Goal: Transaction & Acquisition: Obtain resource

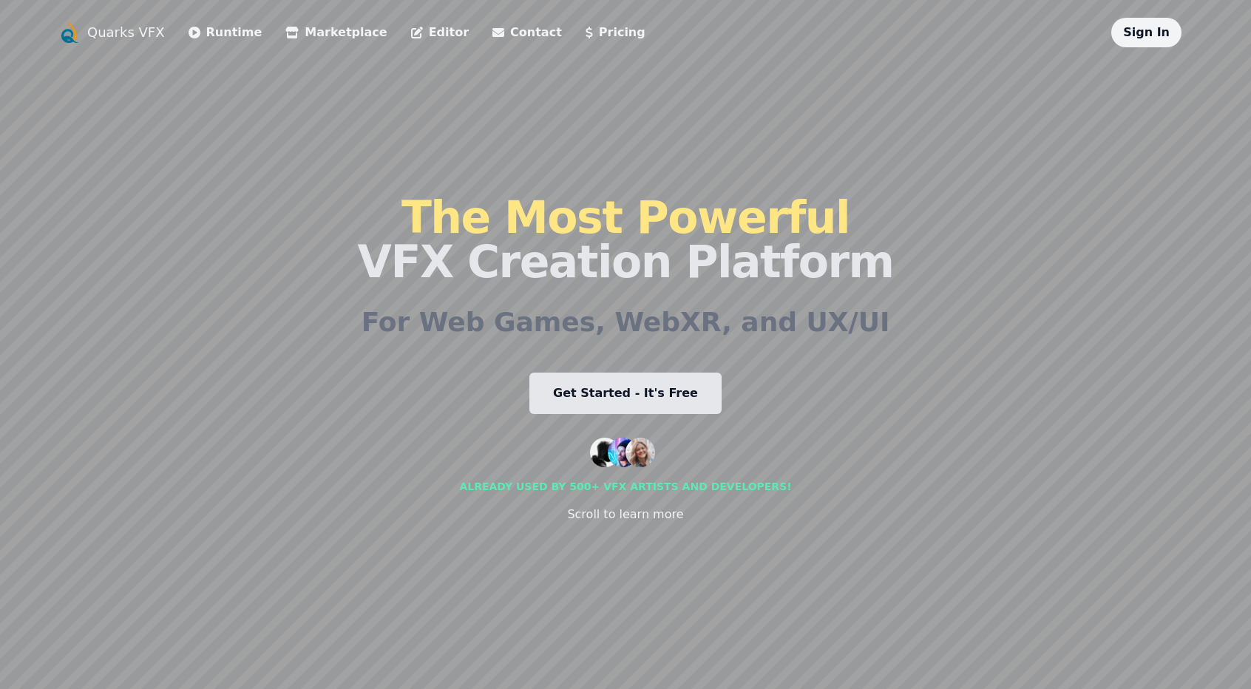
drag, startPoint x: 0, startPoint y: 0, endPoint x: 684, endPoint y: 388, distance: 786.8
click at [684, 388] on link "Get Started - It's Free" at bounding box center [625, 393] width 192 height 41
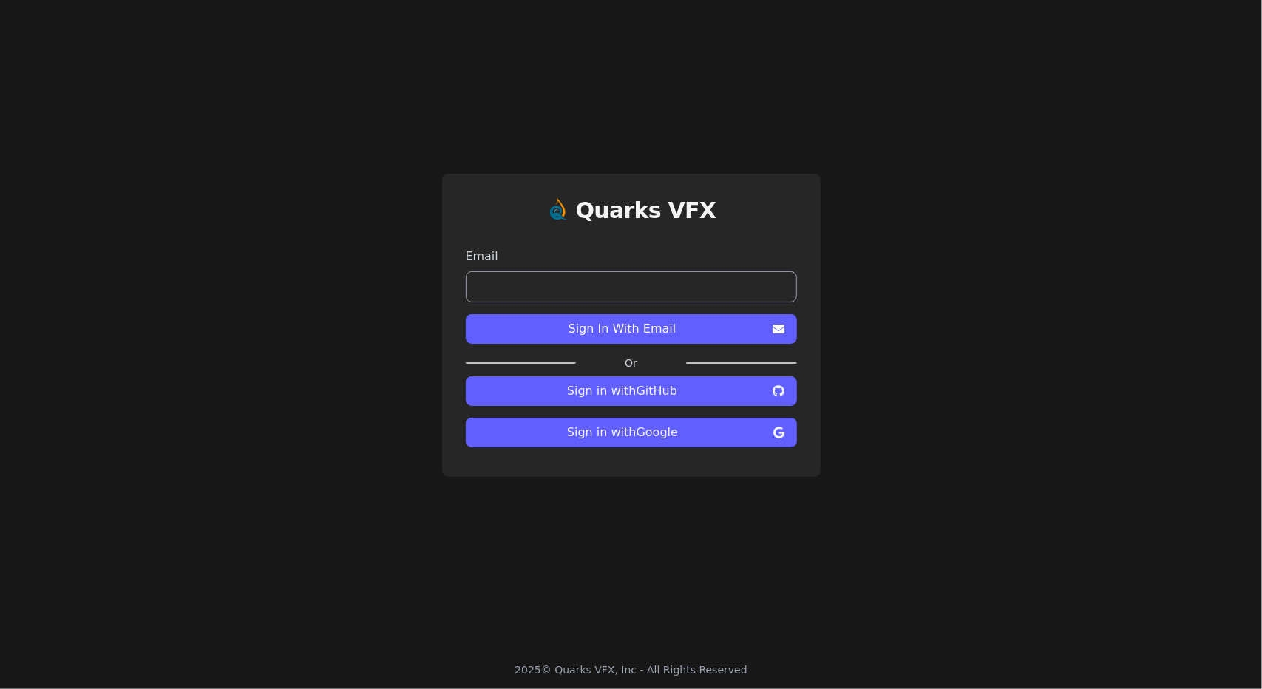
click at [640, 275] on input "email" at bounding box center [631, 286] width 331 height 31
type input "**********"
click at [658, 328] on span "Sign In With Email" at bounding box center [623, 329] width 290 height 18
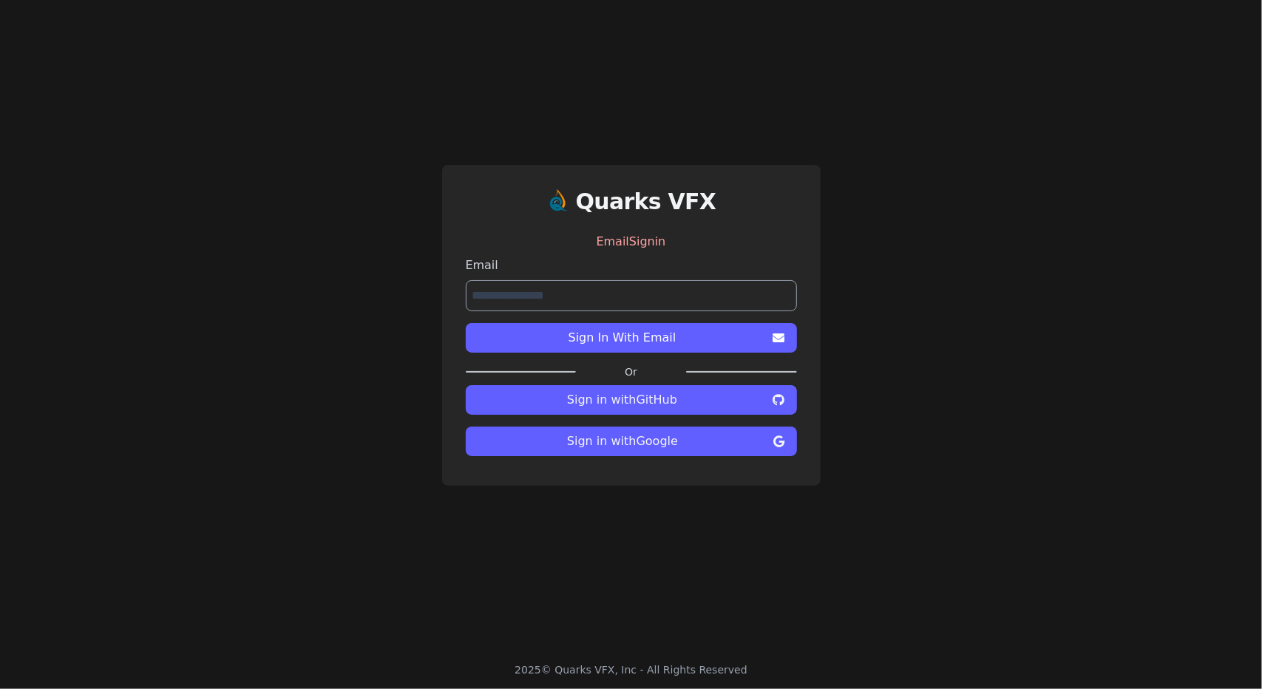
click at [686, 389] on button "Sign in with GitHub" at bounding box center [631, 400] width 331 height 30
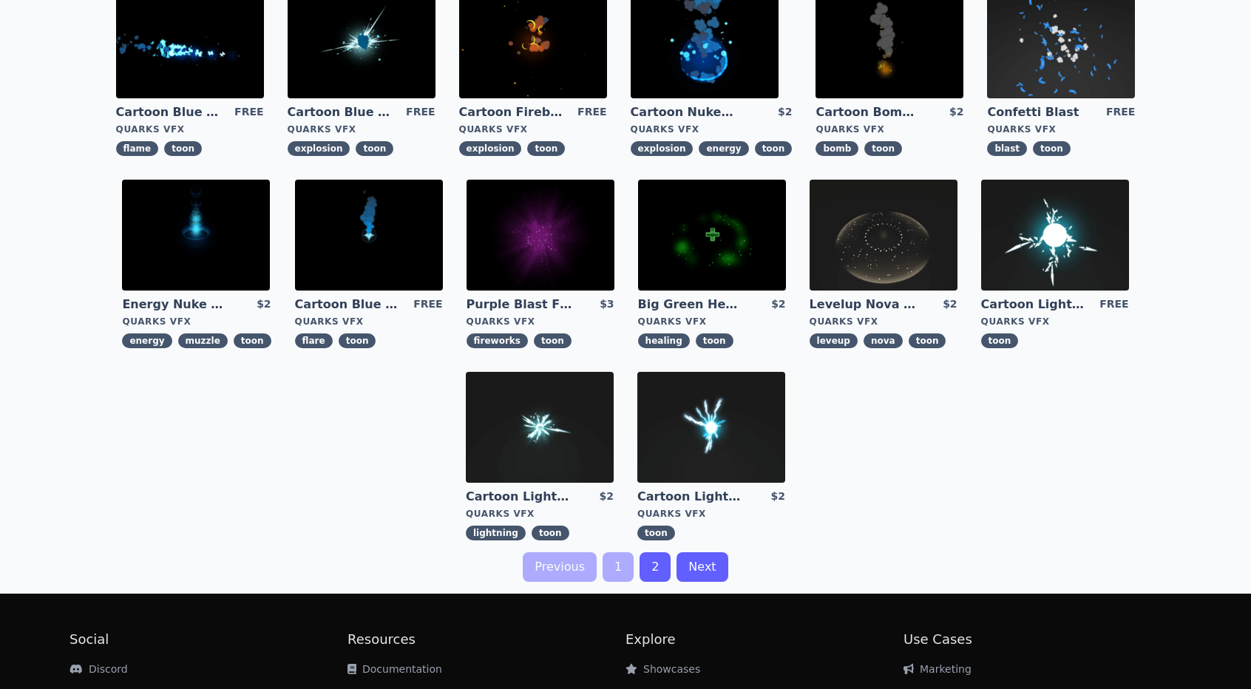
scroll to position [296, 0]
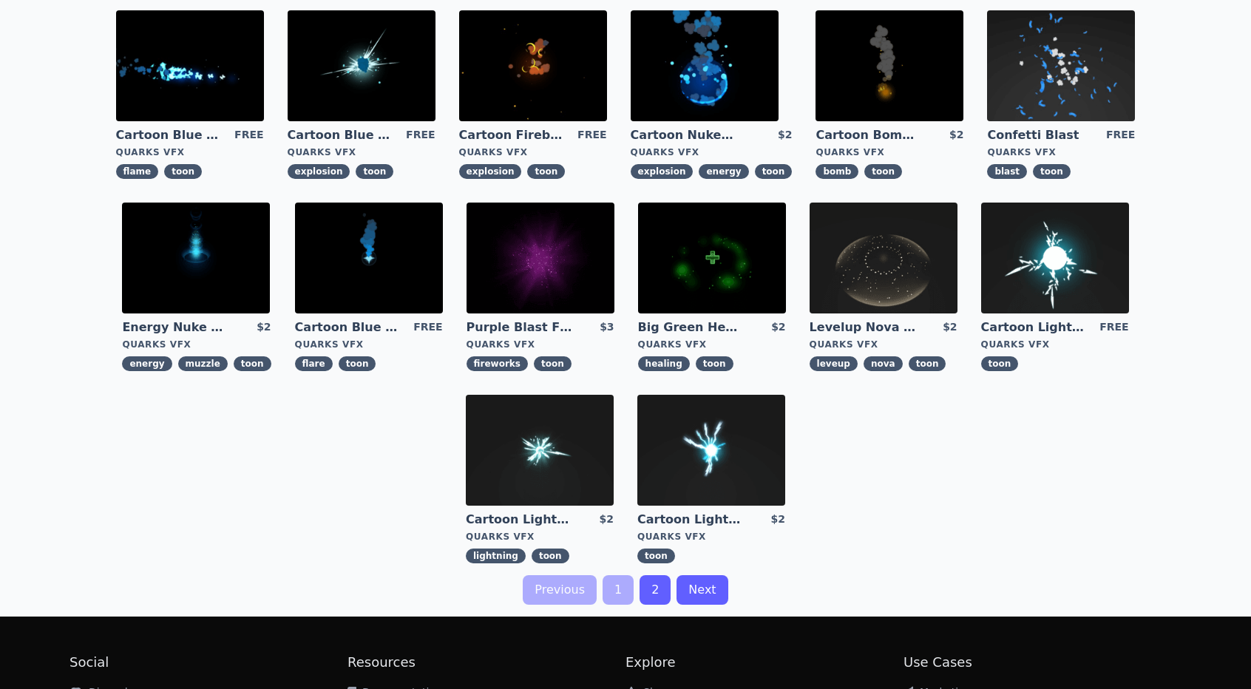
click at [705, 604] on link "Next" at bounding box center [701, 590] width 51 height 30
